Goal: Information Seeking & Learning: Learn about a topic

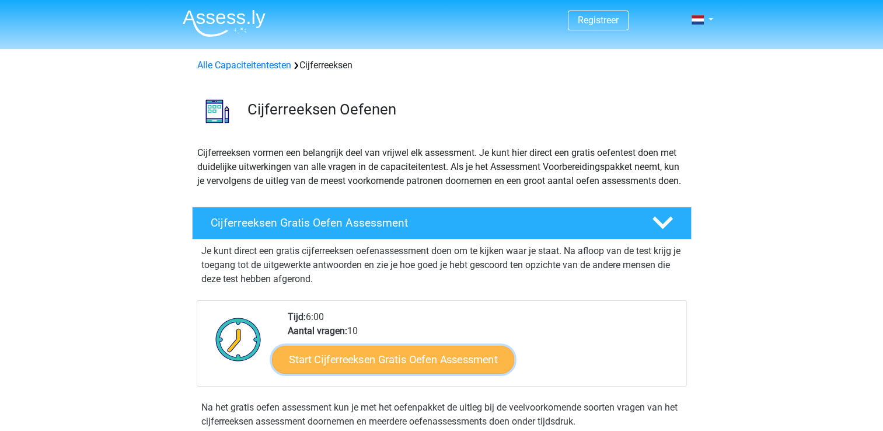
click at [397, 366] on link "Start Cijferreeksen Gratis Oefen Assessment" at bounding box center [393, 359] width 242 height 28
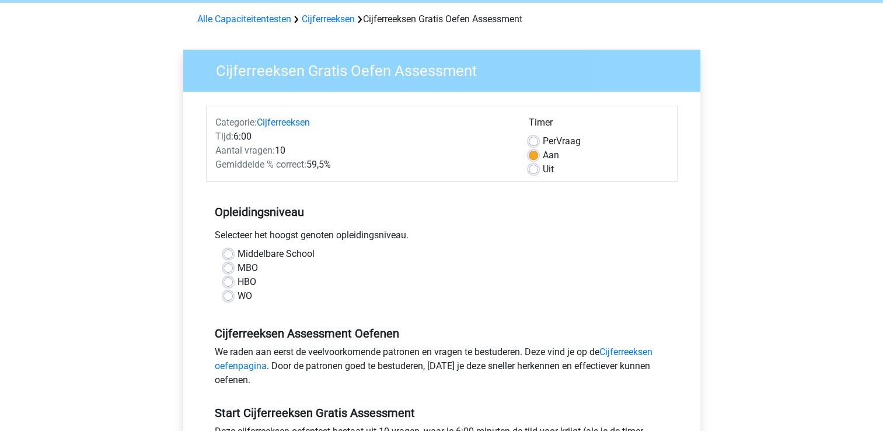
click at [238, 298] on label "WO" at bounding box center [245, 296] width 15 height 14
click at [228, 298] on input "WO" at bounding box center [228, 295] width 9 height 12
radio input "true"
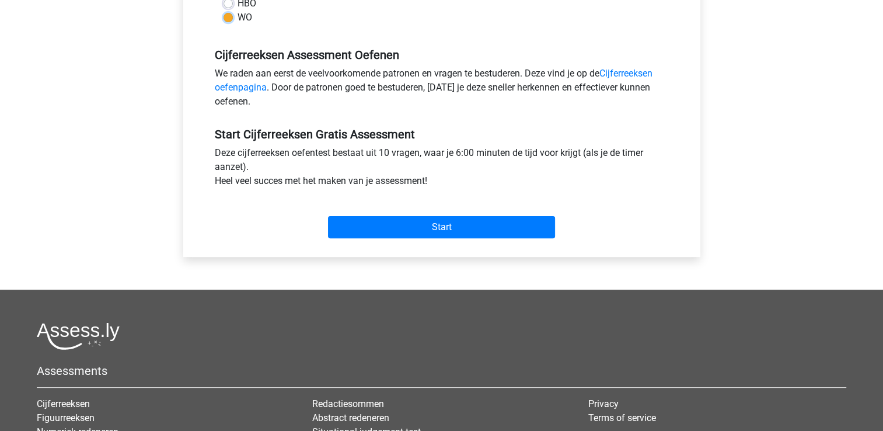
scroll to position [367, 0]
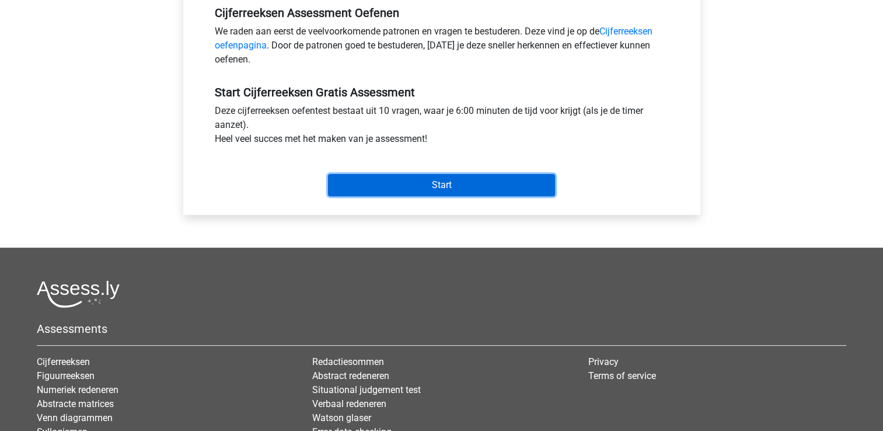
click at [425, 190] on input "Start" at bounding box center [441, 185] width 227 height 22
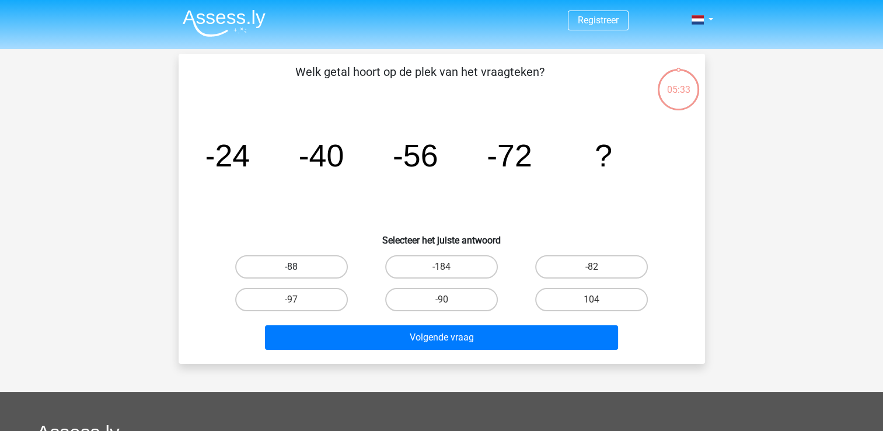
click at [318, 264] on label "-88" at bounding box center [291, 266] width 113 height 23
click at [299, 267] on input "-88" at bounding box center [295, 271] width 8 height 8
radio input "true"
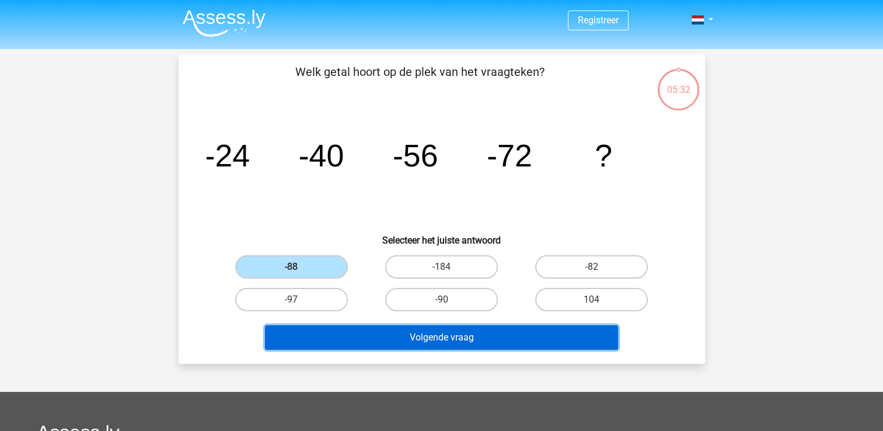
click at [402, 326] on button "Volgende vraag" at bounding box center [441, 337] width 353 height 25
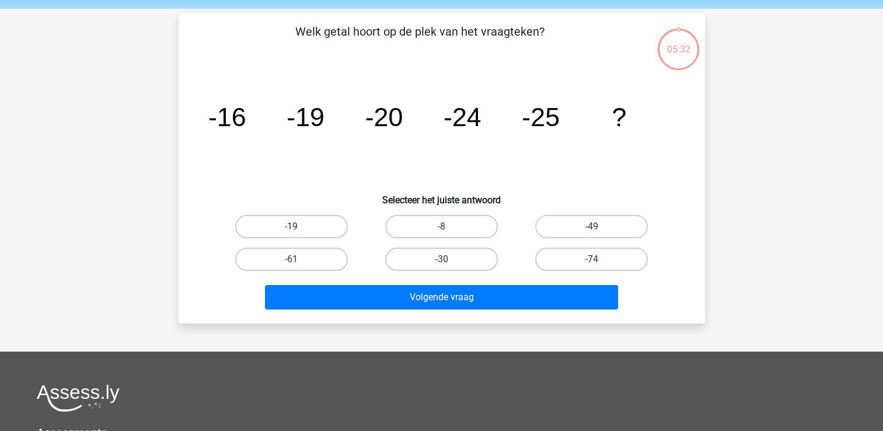
scroll to position [54, 0]
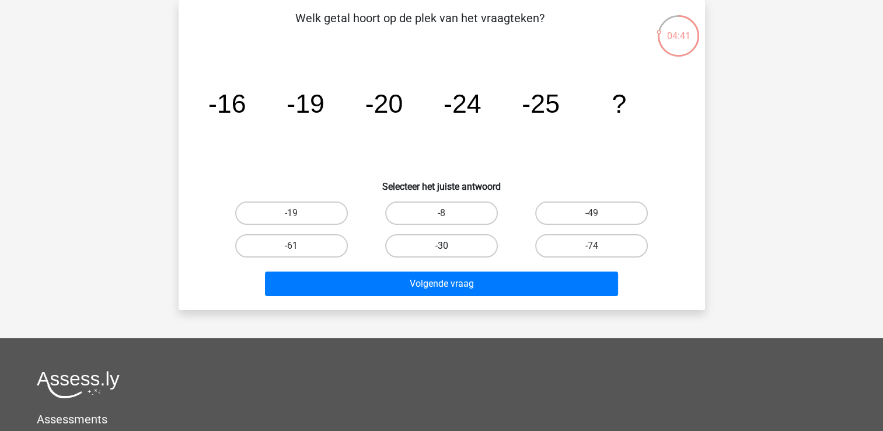
drag, startPoint x: 457, startPoint y: 242, endPoint x: 401, endPoint y: 249, distance: 56.5
click at [401, 249] on label "-30" at bounding box center [441, 245] width 113 height 23
click at [441, 249] on input "-30" at bounding box center [445, 250] width 8 height 8
radio input "true"
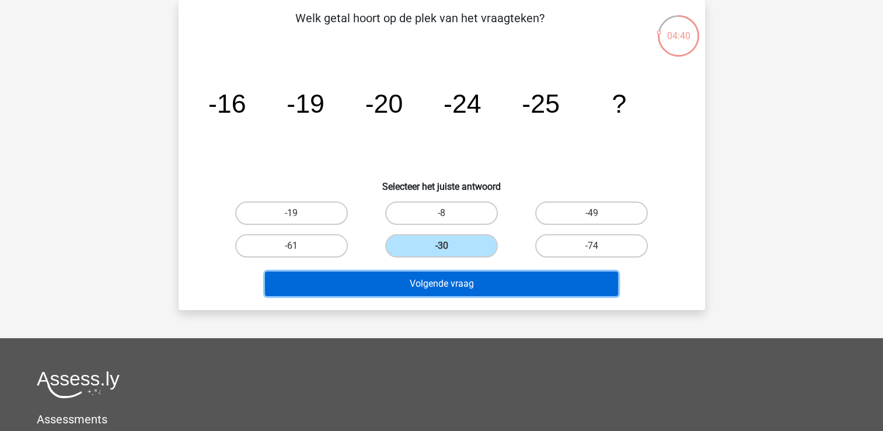
click at [451, 284] on button "Volgende vraag" at bounding box center [441, 283] width 353 height 25
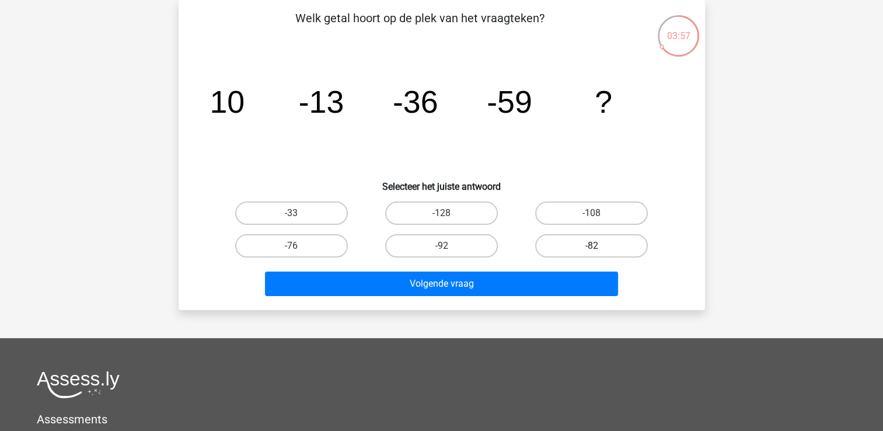
click at [595, 238] on label "-82" at bounding box center [591, 245] width 113 height 23
click at [595, 246] on input "-82" at bounding box center [596, 250] width 8 height 8
radio input "true"
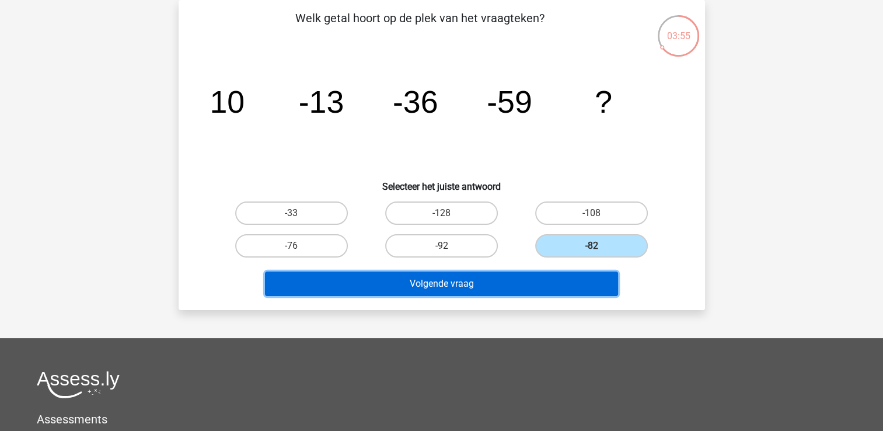
click at [546, 286] on button "Volgende vraag" at bounding box center [441, 283] width 353 height 25
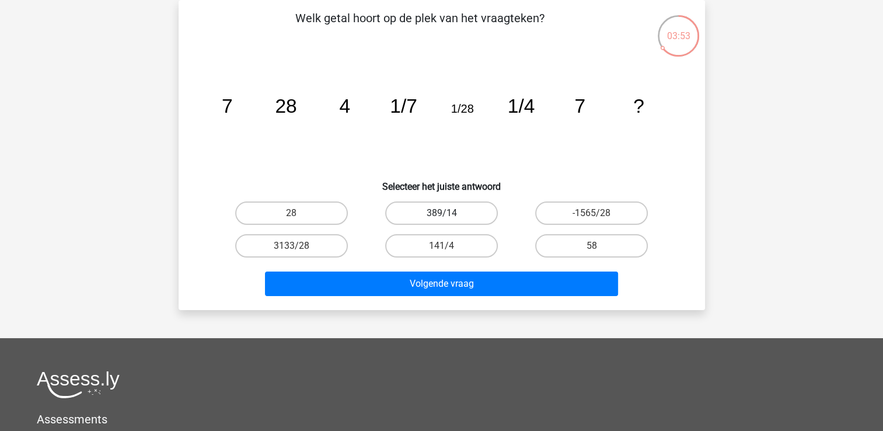
click at [456, 220] on label "389/14" at bounding box center [441, 212] width 113 height 23
click at [449, 220] on input "389/14" at bounding box center [445, 217] width 8 height 8
radio input "true"
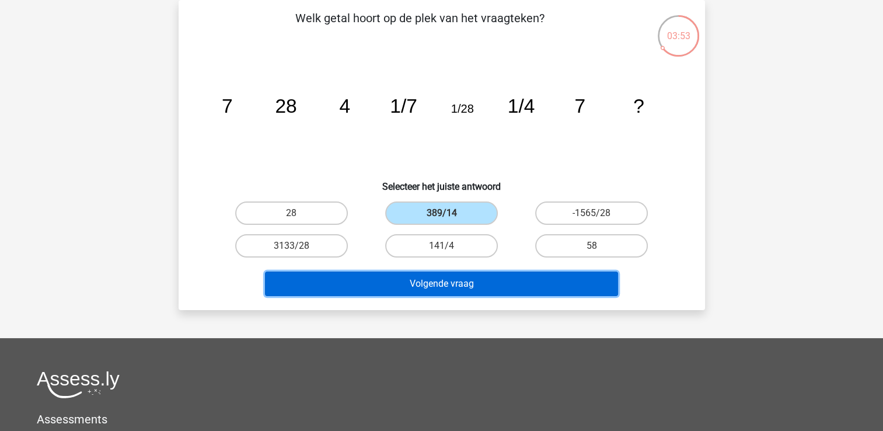
click at [495, 273] on button "Volgende vraag" at bounding box center [441, 283] width 353 height 25
